Goal: Information Seeking & Learning: Learn about a topic

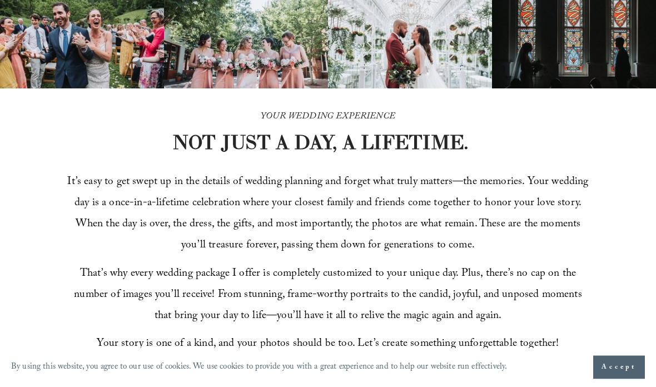
scroll to position [218, 0]
click at [614, 379] on button "Accept" at bounding box center [620, 367] width 52 height 23
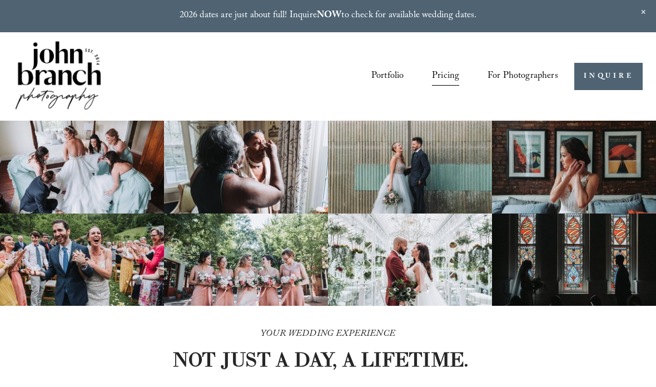
scroll to position [22, 0]
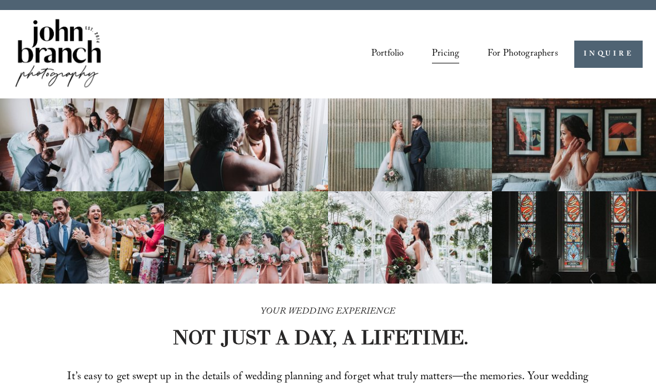
click at [0, 0] on span "Presets" at bounding box center [0, 0] width 0 height 0
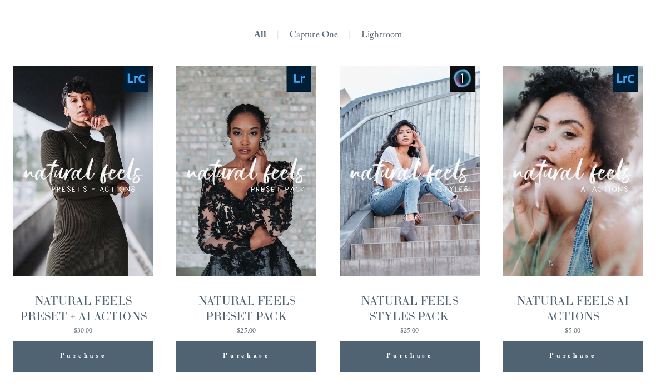
scroll to position [985, 0]
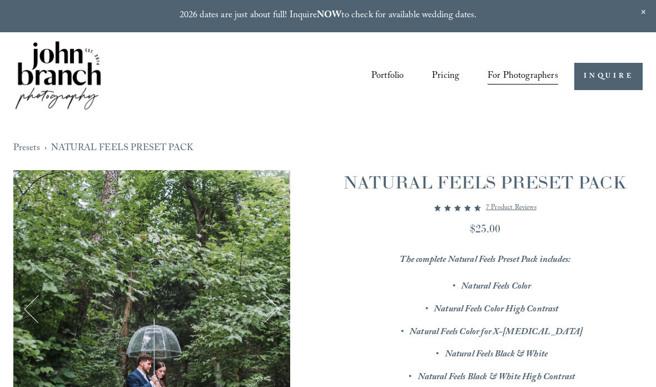
click at [522, 207] on p "7 product reviews" at bounding box center [511, 207] width 51 height 13
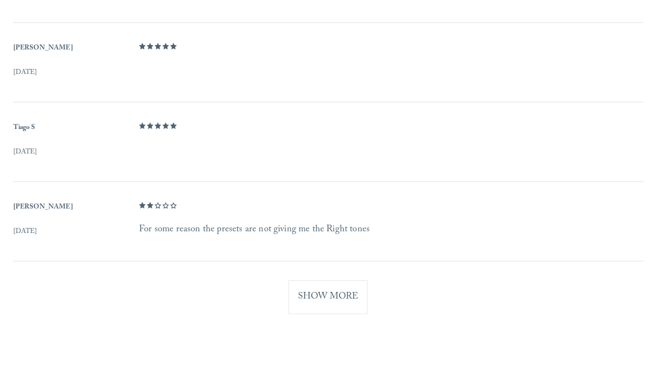
scroll to position [918, 0]
click at [328, 286] on button "Show More" at bounding box center [328, 297] width 79 height 34
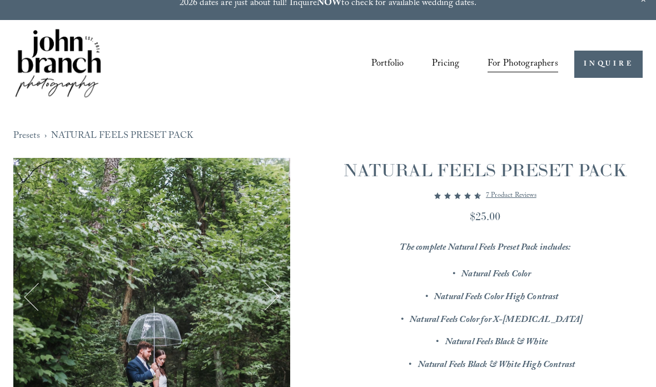
scroll to position [0, 0]
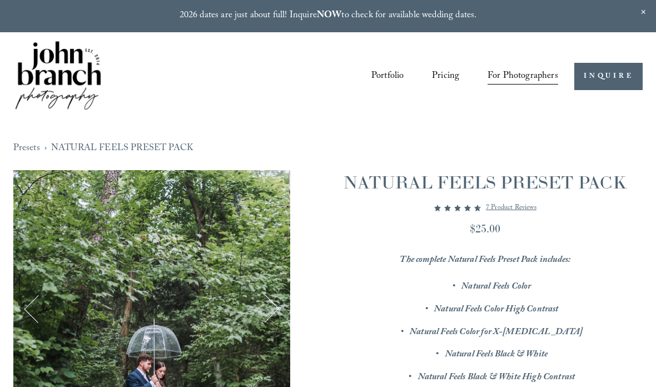
click at [644, 8] on span "Close Announcement" at bounding box center [643, 12] width 25 height 25
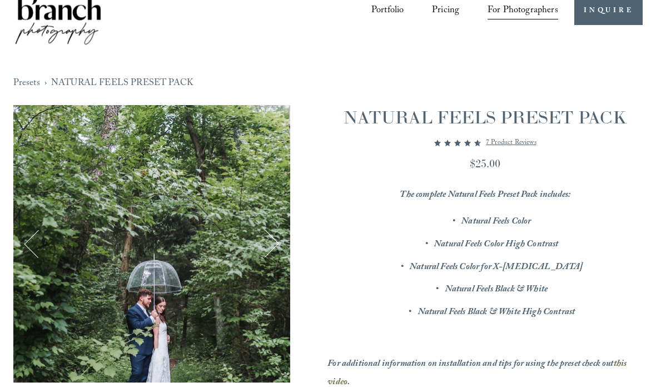
scroll to position [38, 0]
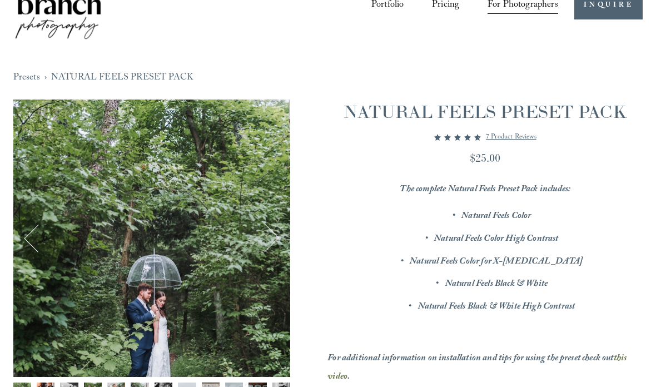
click at [388, 11] on link "Portfolio" at bounding box center [388, 6] width 32 height 20
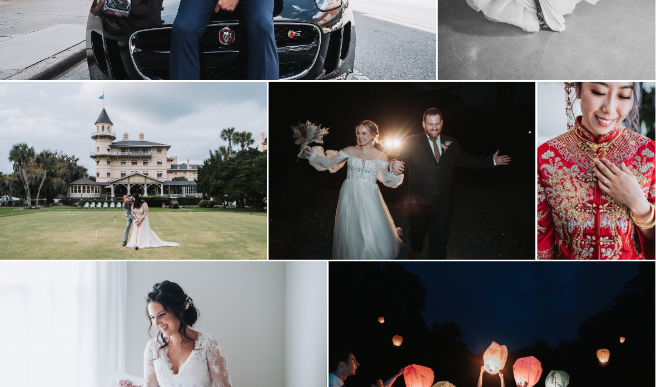
scroll to position [1663, 0]
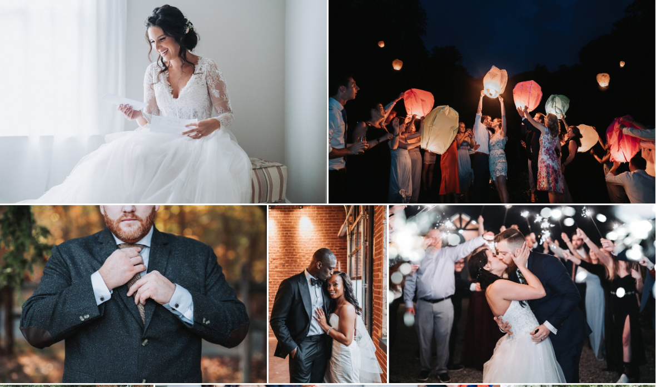
click at [517, 136] on img at bounding box center [492, 95] width 327 height 218
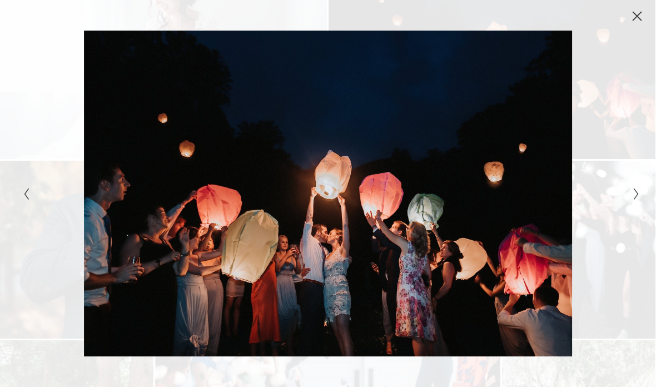
click at [634, 191] on icon "Next Slide" at bounding box center [636, 193] width 7 height 13
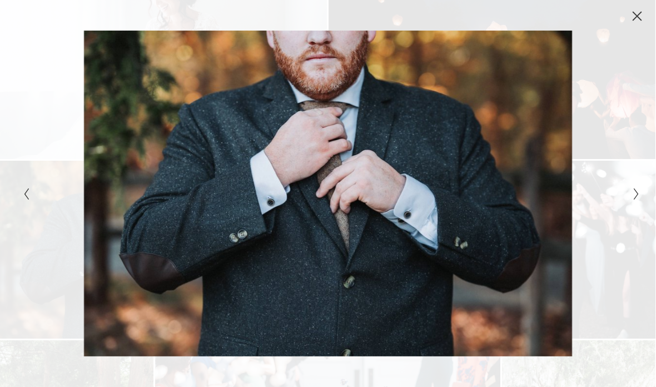
click at [631, 13] on button "Close" at bounding box center [638, 16] width 18 height 12
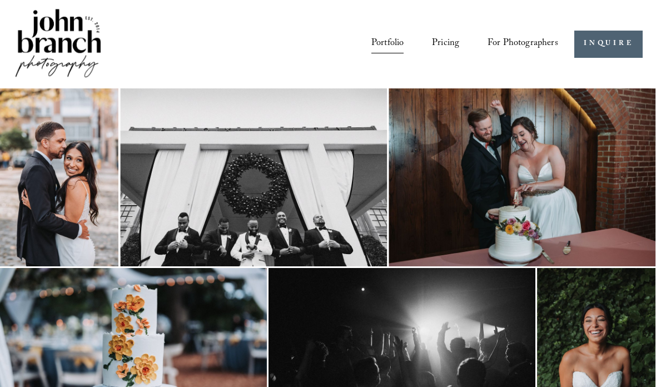
click at [0, 0] on span "Presets" at bounding box center [0, 0] width 0 height 0
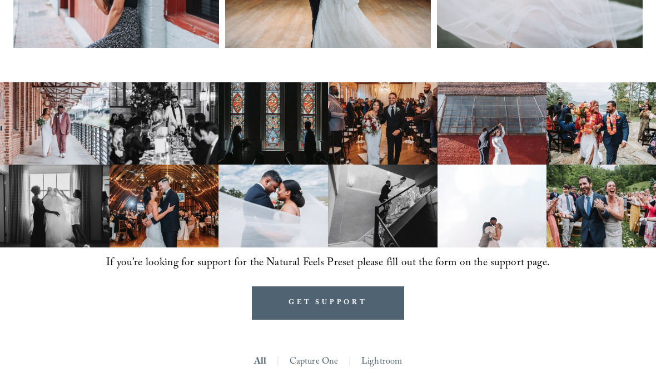
scroll to position [632, 0]
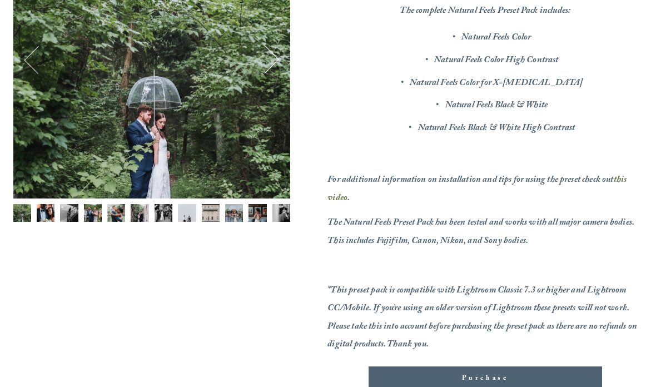
scroll to position [217, 0]
click at [427, 176] on em "For additional information on installation and tips for using the preset check …" at bounding box center [471, 180] width 286 height 15
click at [345, 190] on em "this video" at bounding box center [478, 189] width 301 height 33
